Goal: Task Accomplishment & Management: Complete application form

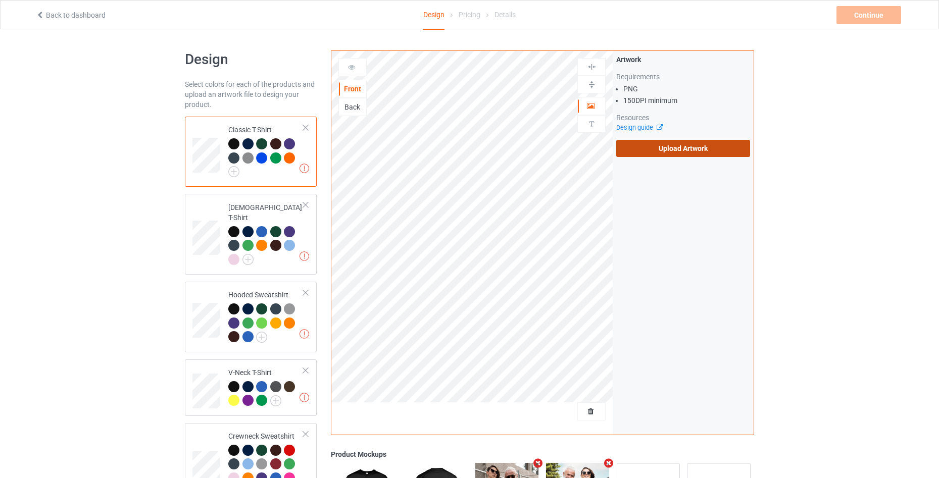
click at [675, 144] on label "Upload Artwork" at bounding box center [683, 148] width 134 height 17
click at [0, 0] on input "Upload Artwork" at bounding box center [0, 0] width 0 height 0
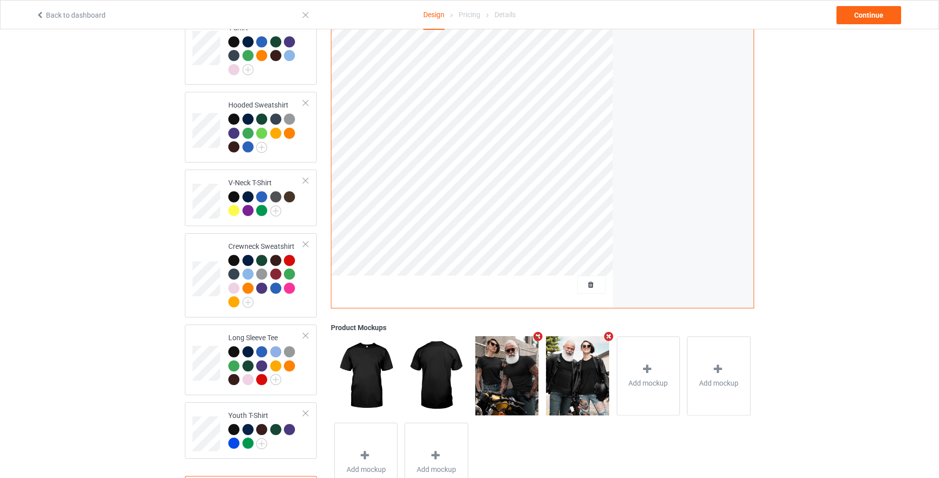
scroll to position [233, 0]
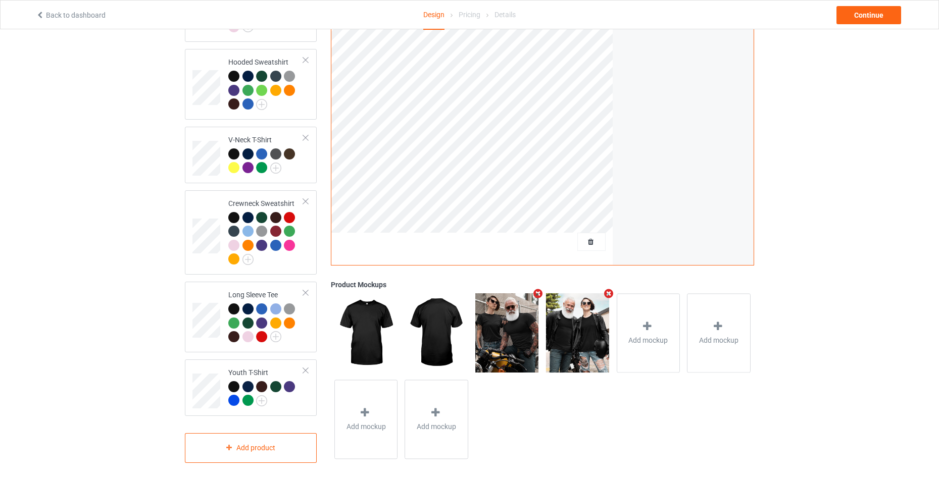
click at [297, 411] on div "Classic T-Shirt [DEMOGRAPHIC_DATA] T-Shirt Hooded Sweatshirt V-Neck T-Shirt Cre…" at bounding box center [251, 173] width 132 height 579
click at [298, 398] on div at bounding box center [265, 395] width 75 height 28
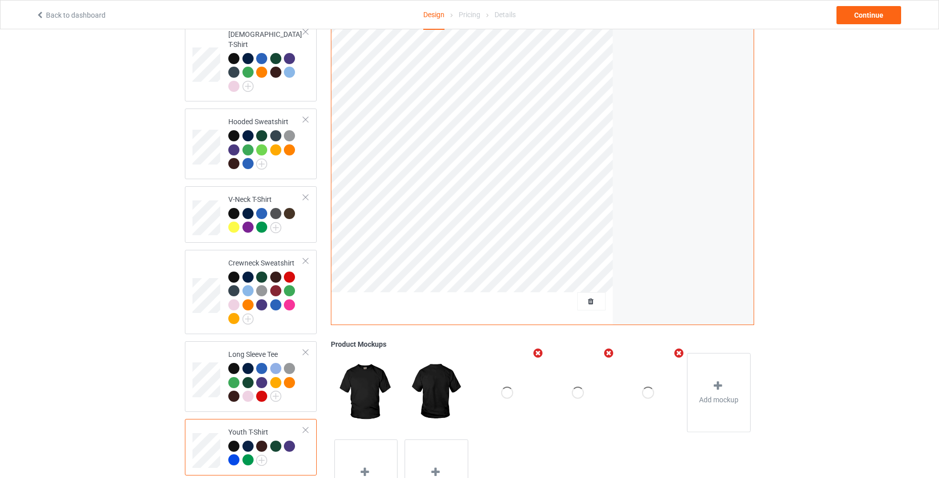
scroll to position [31, 0]
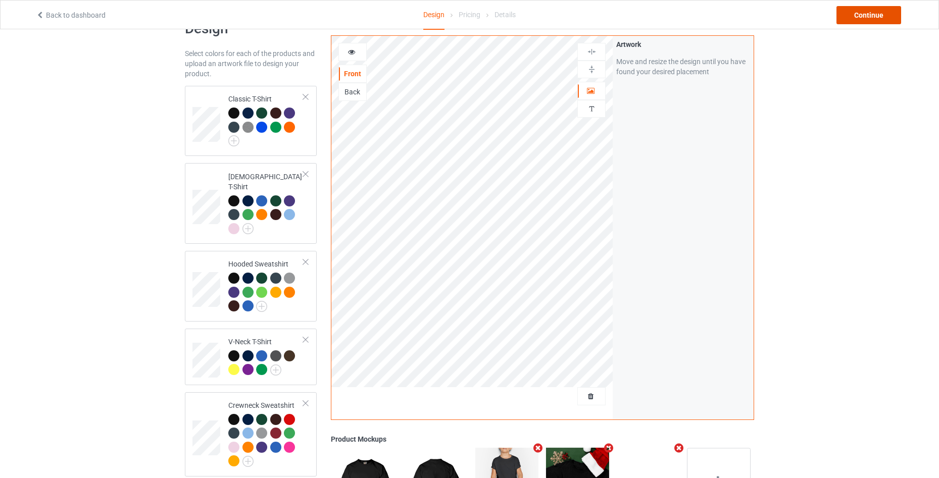
click at [873, 23] on div "Continue" at bounding box center [868, 15] width 65 height 18
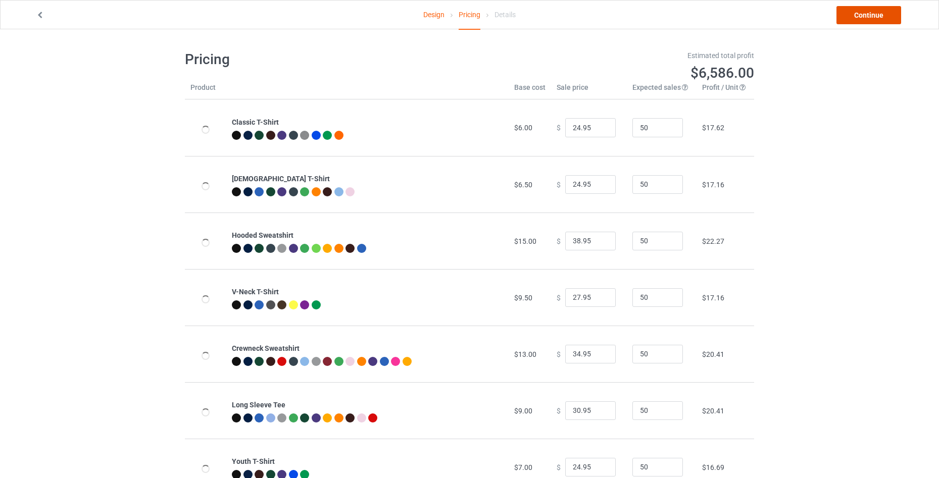
click at [866, 19] on link "Continue" at bounding box center [868, 15] width 65 height 18
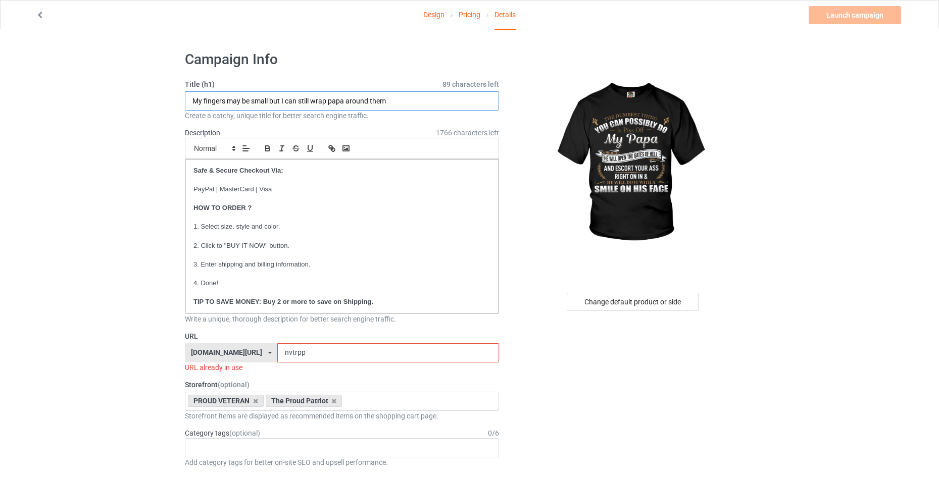
drag, startPoint x: 406, startPoint y: 100, endPoint x: 149, endPoint y: 97, distance: 256.5
paste input "The Dumbest Thing You Can"
type input "The Dumbest Thing You Can"
click at [314, 351] on input "nvtrpp" at bounding box center [387, 352] width 221 height 19
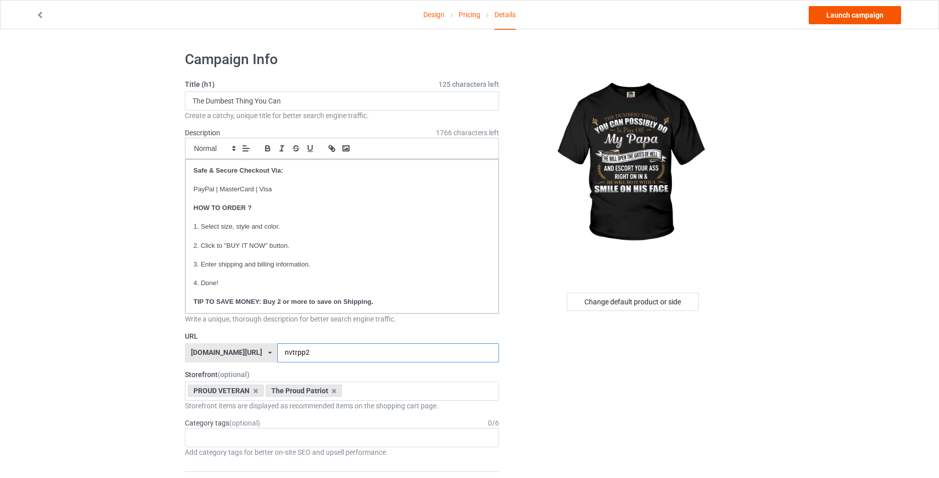
type input "nvtrpp2"
click at [867, 17] on link "Launch campaign" at bounding box center [854, 15] width 92 height 18
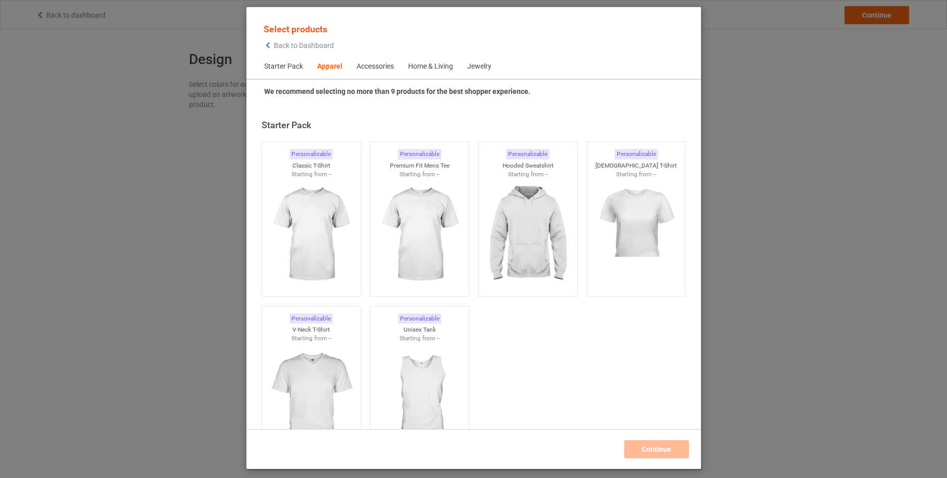
scroll to position [376, 0]
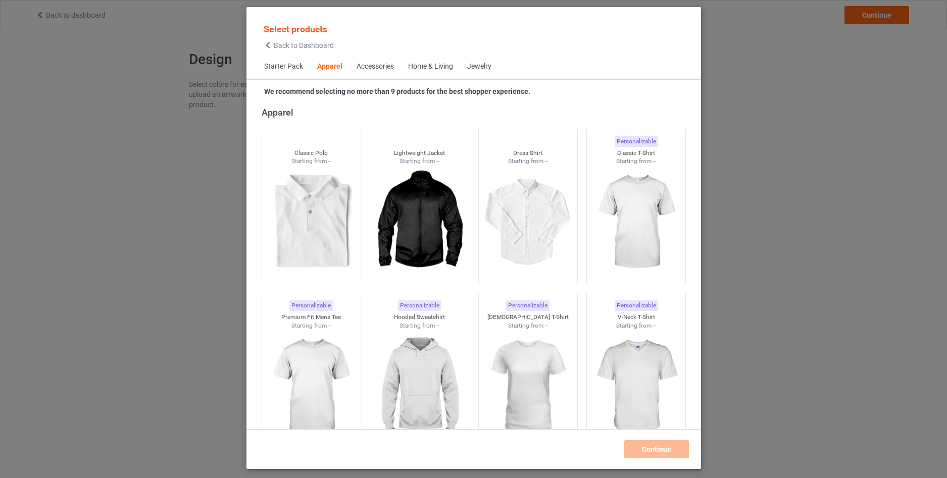
click at [275, 41] on div "Select products Back to Dashboard" at bounding box center [299, 36] width 70 height 26
click at [267, 46] on icon at bounding box center [268, 45] width 9 height 7
